Goal: Transaction & Acquisition: Purchase product/service

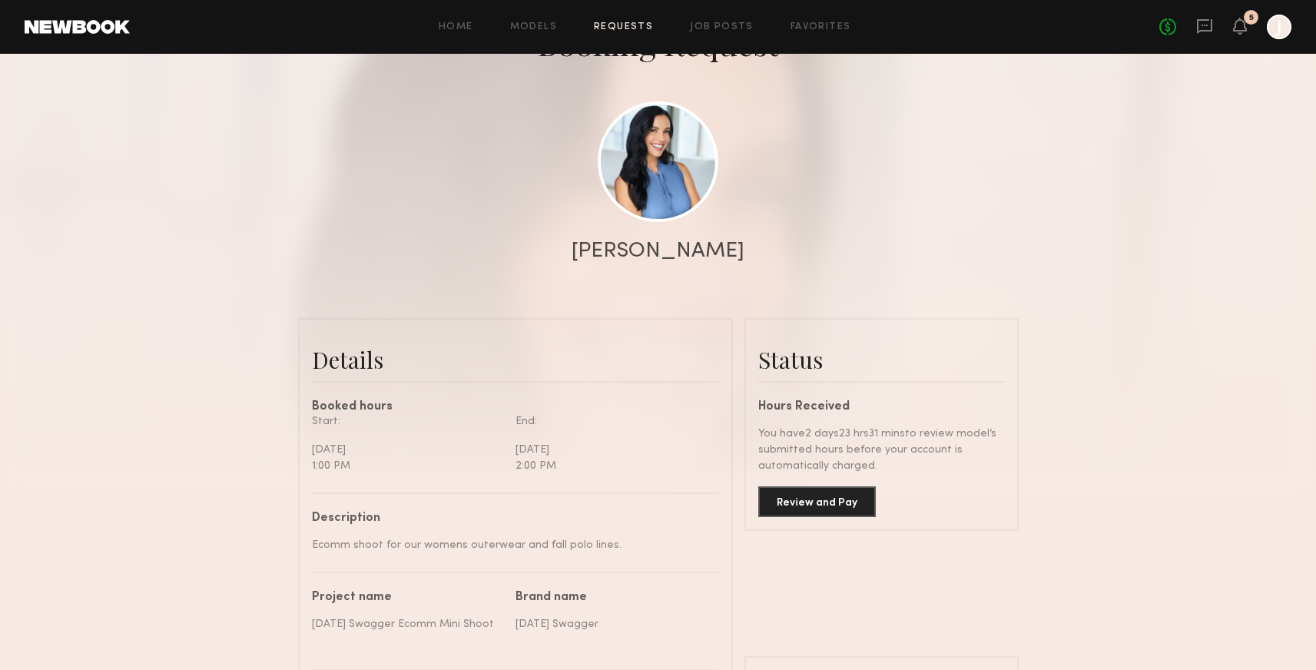
scroll to position [1736, 0]
click at [1245, 24] on icon at bounding box center [1240, 26] width 14 height 17
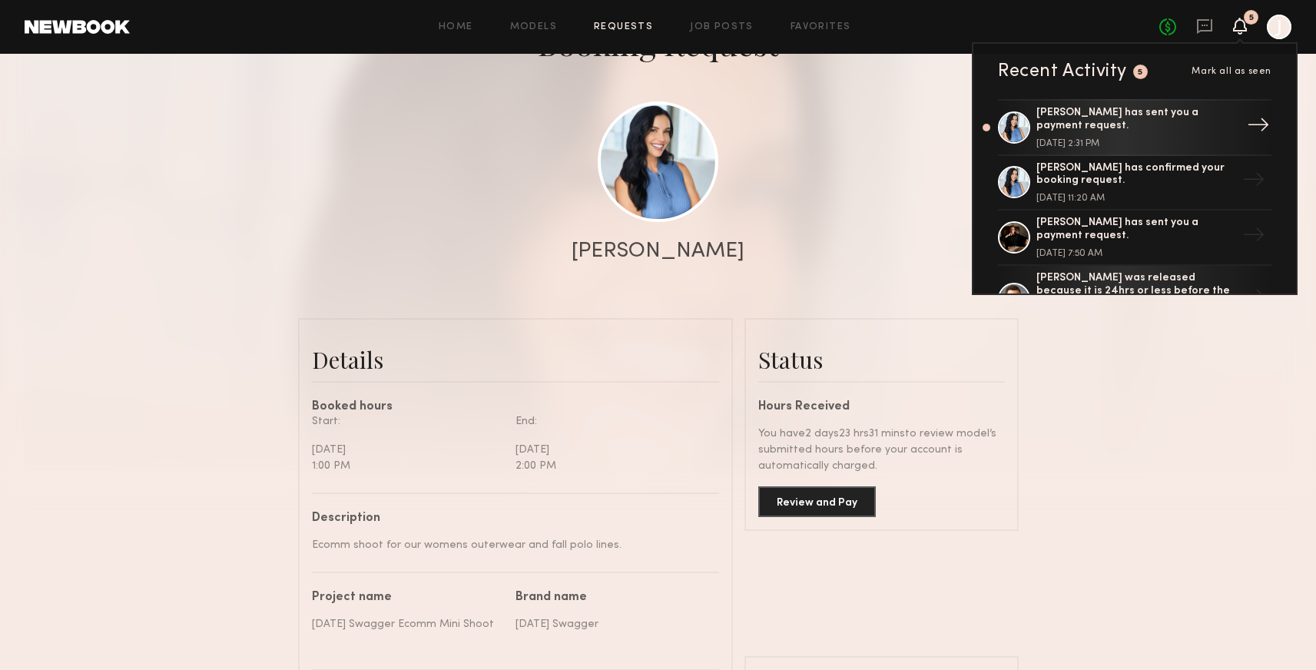
click at [1195, 118] on div "[PERSON_NAME] has sent you a payment request." at bounding box center [1136, 120] width 200 height 26
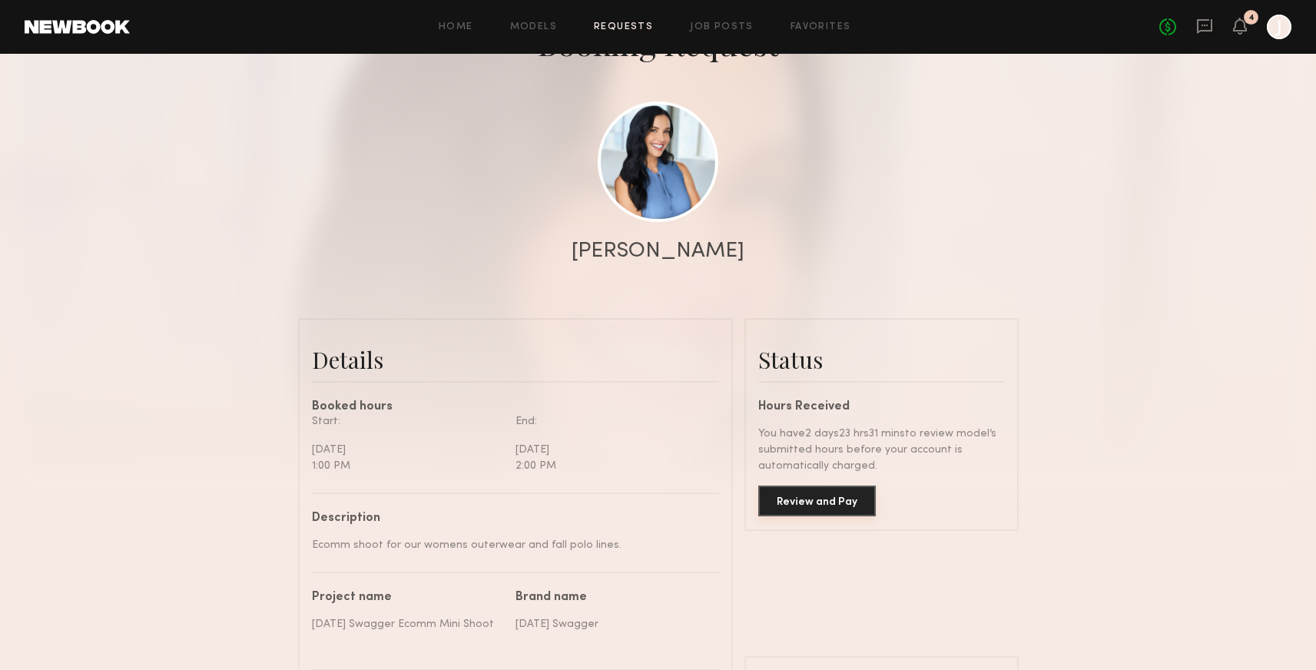
click at [834, 508] on button "Review and Pay" at bounding box center [817, 501] width 118 height 31
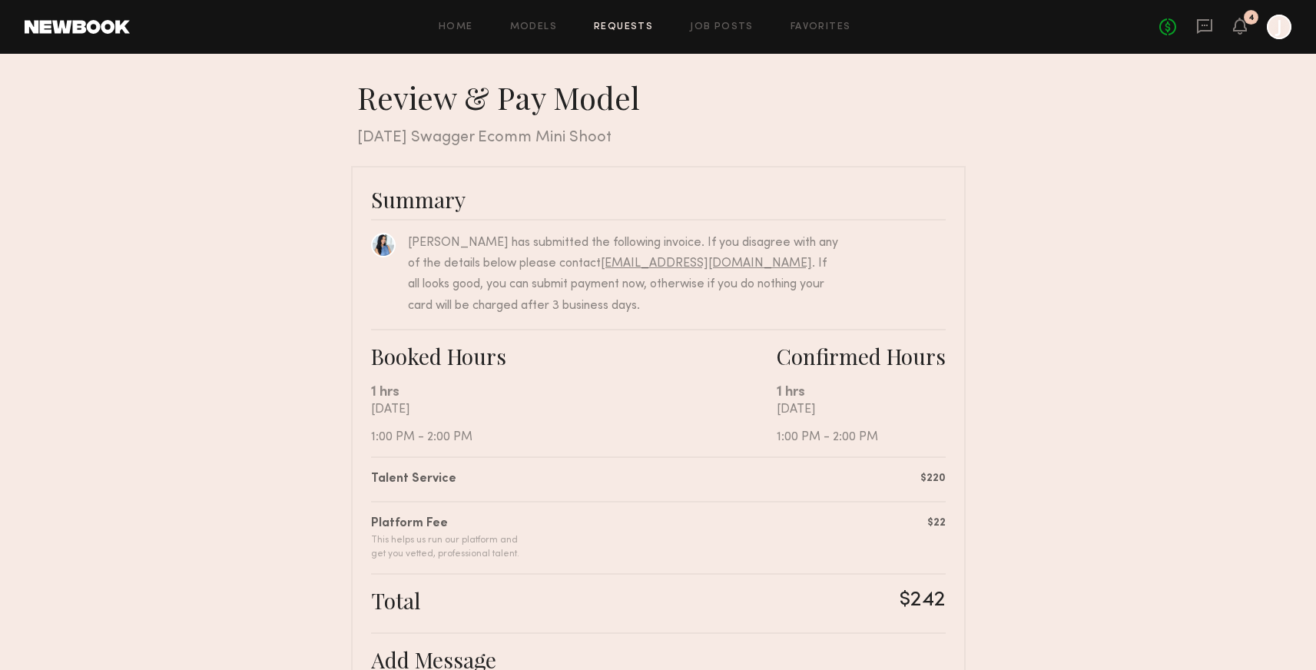
scroll to position [312, 0]
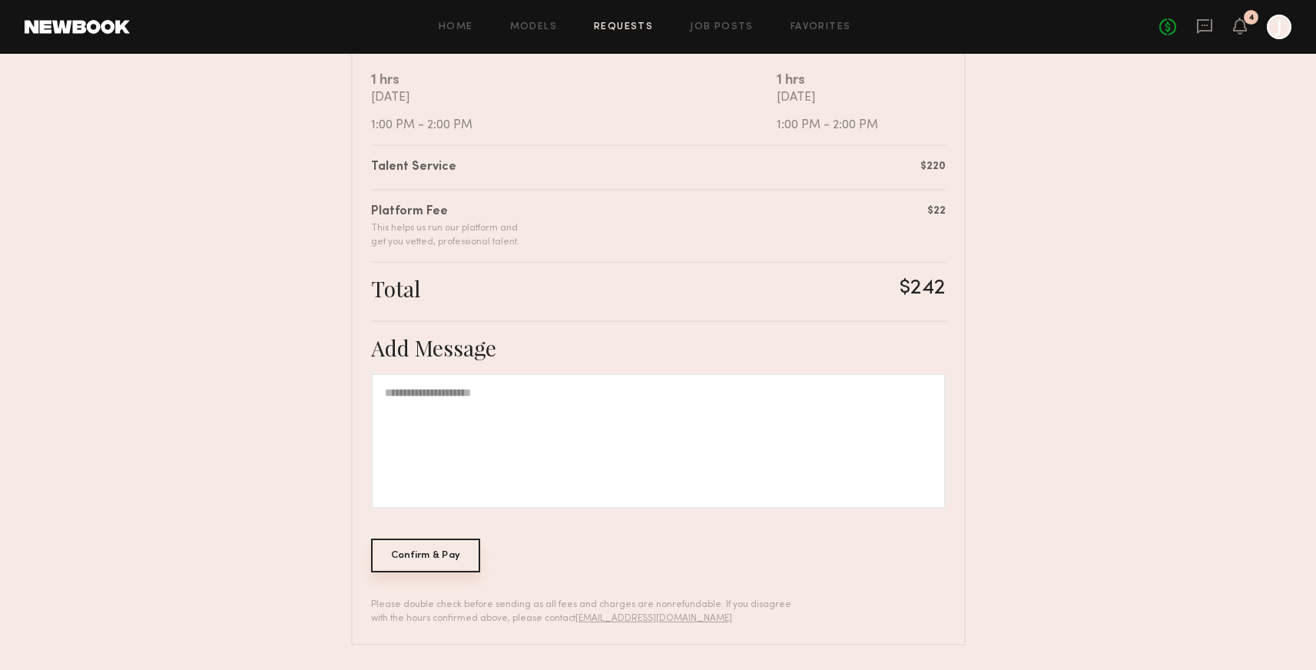
click at [453, 562] on div "Confirm & Pay" at bounding box center [426, 556] width 110 height 34
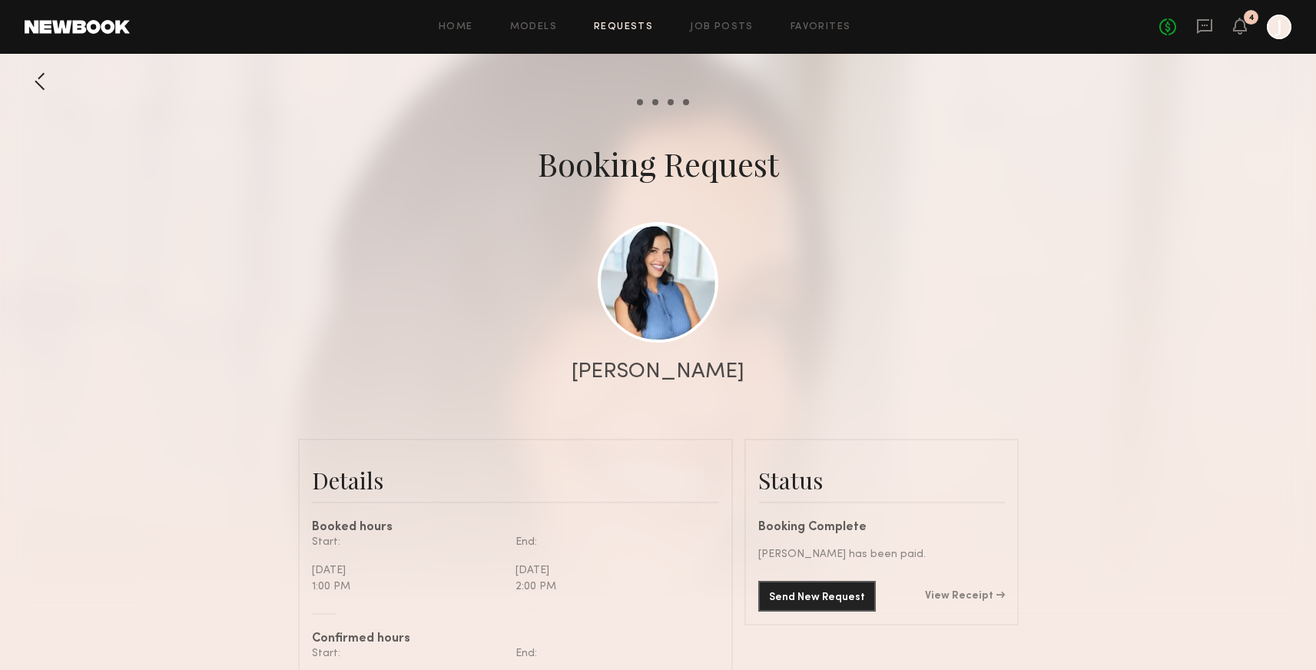
scroll to position [1942, 0]
click at [961, 596] on link "View Receipt" at bounding box center [965, 596] width 80 height 11
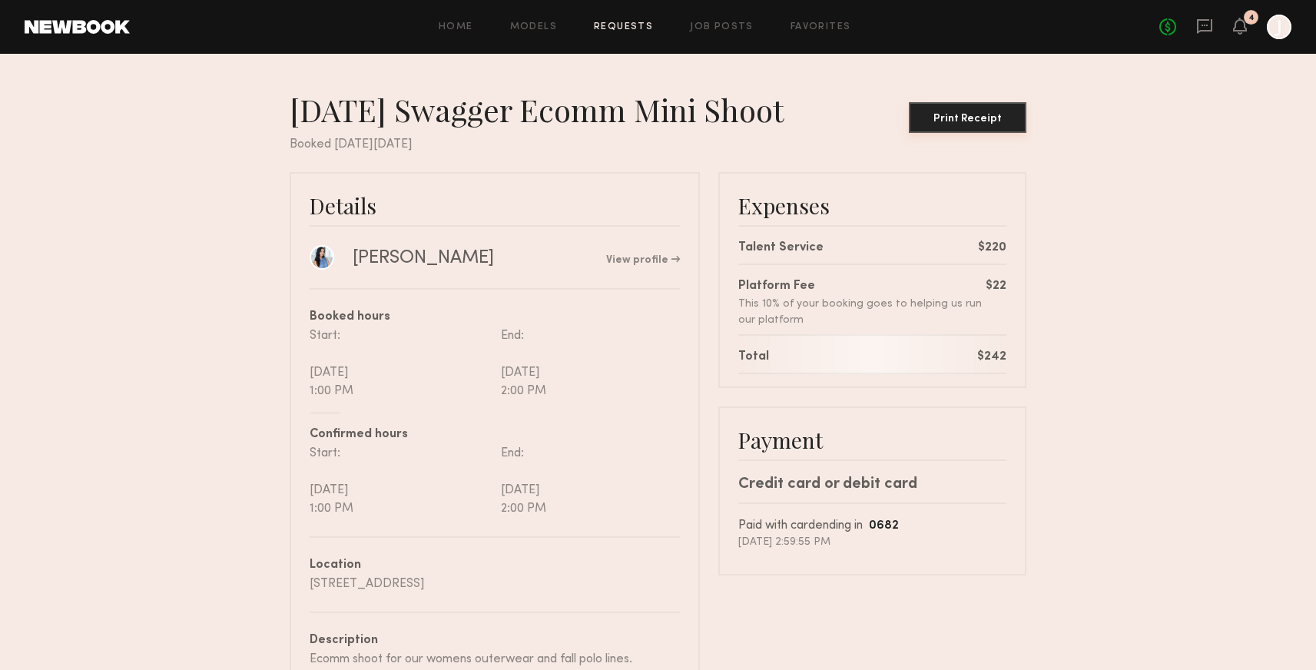
click at [966, 118] on div "Print Receipt" at bounding box center [967, 119] width 105 height 11
click at [981, 118] on div "Print Receipt" at bounding box center [967, 119] width 105 height 11
